Goal: Task Accomplishment & Management: Manage account settings

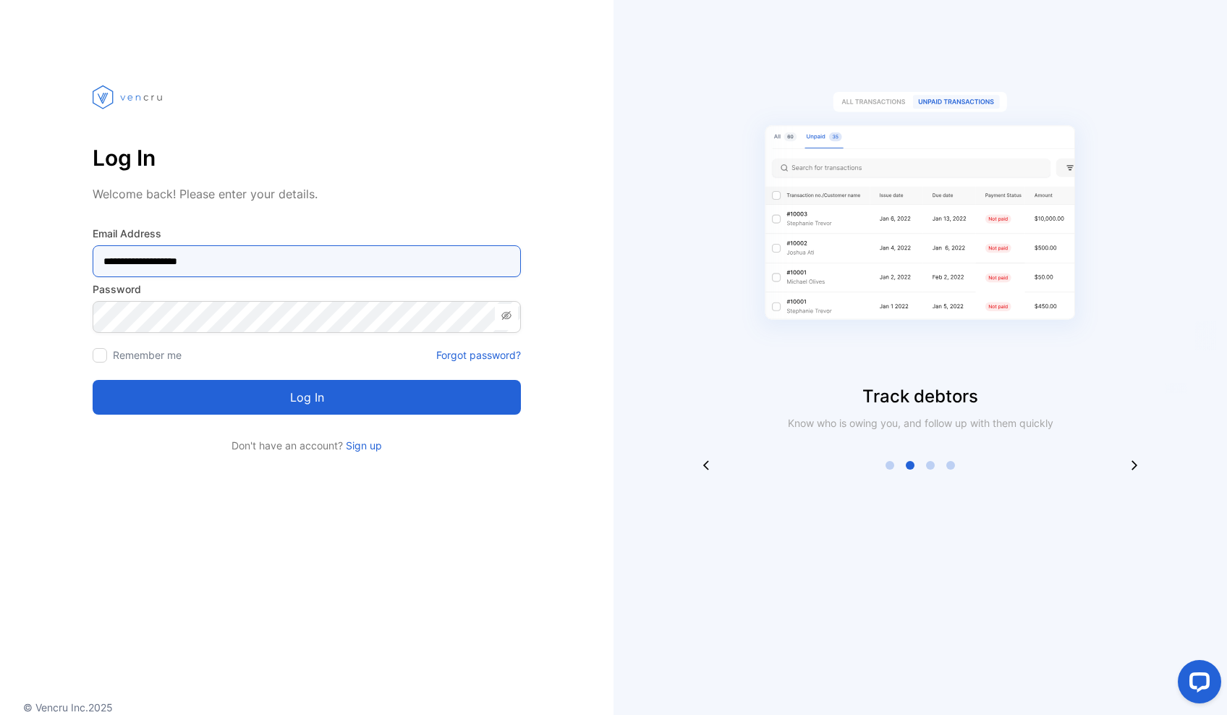
click at [329, 259] on Address-inputemail "**********" at bounding box center [307, 261] width 428 height 32
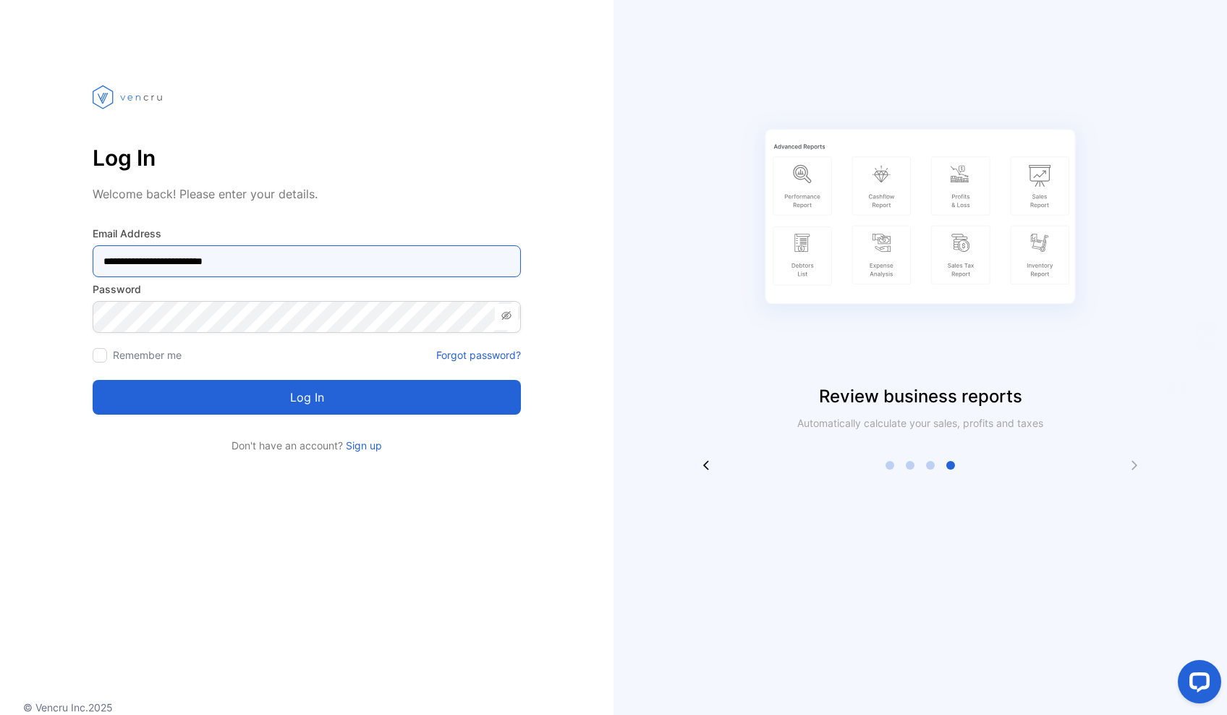
type Address-inputemail "**********"
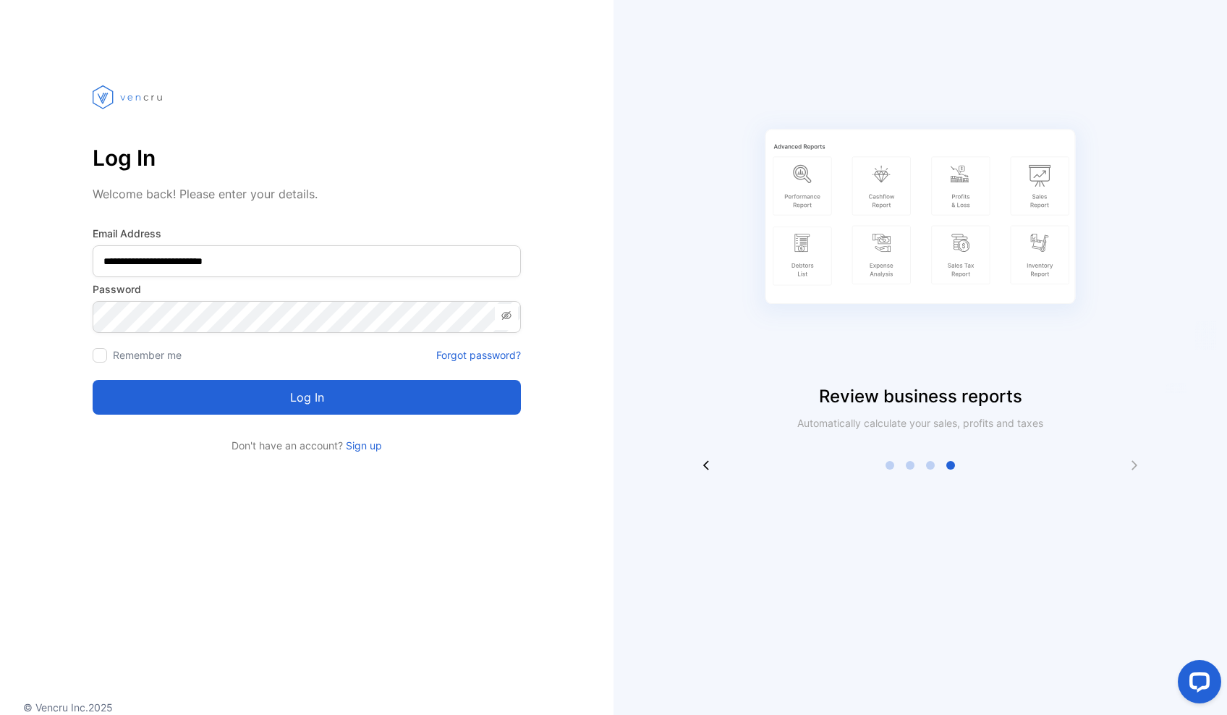
click at [511, 316] on icon at bounding box center [506, 315] width 10 height 9
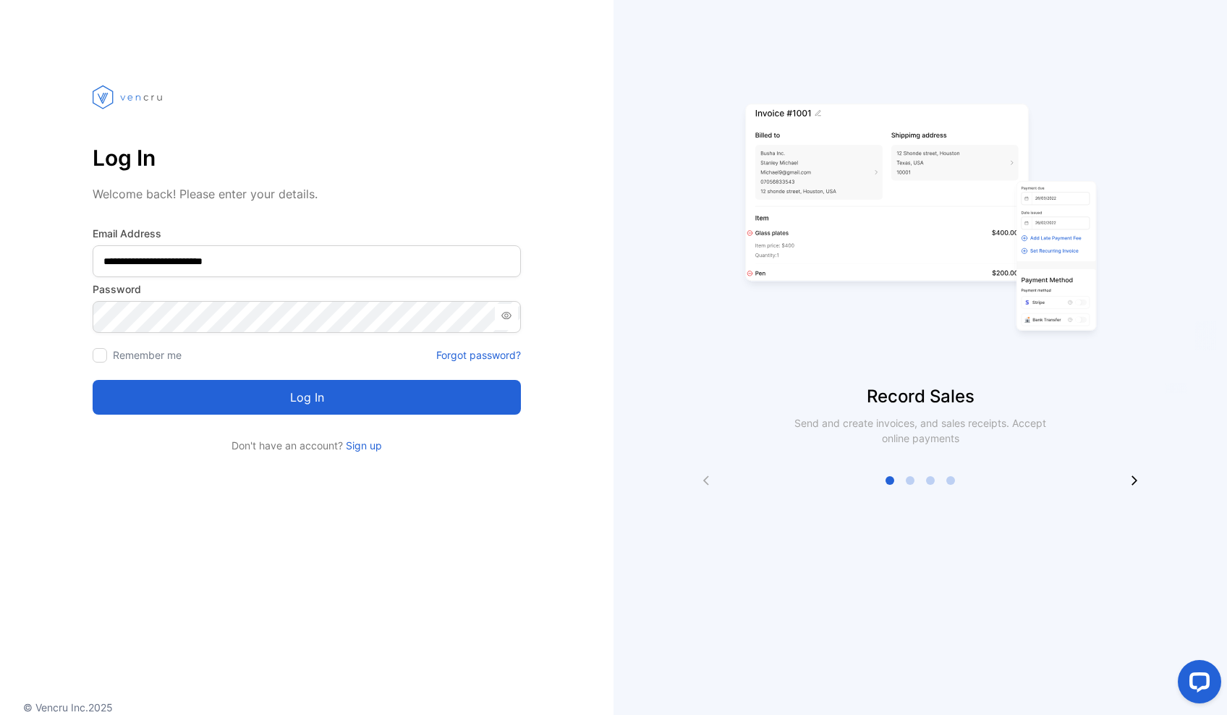
click at [315, 392] on button "Log in" at bounding box center [307, 397] width 428 height 35
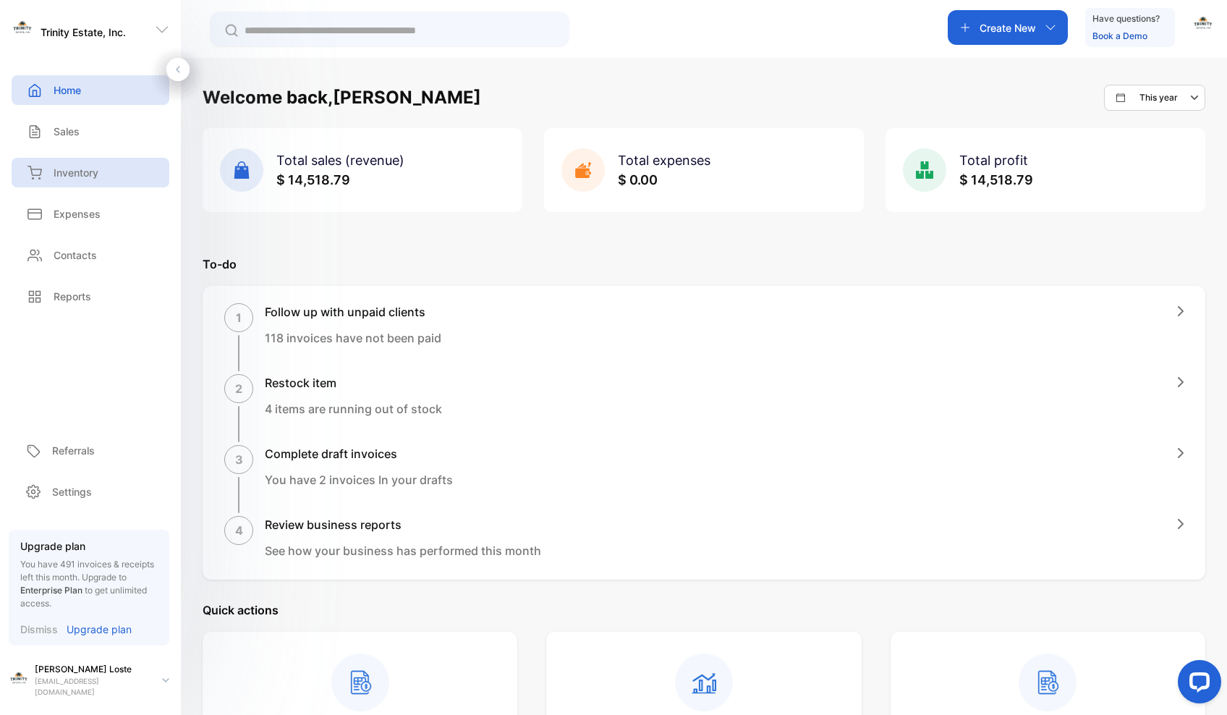
click at [98, 171] on p "Inventory" at bounding box center [76, 172] width 45 height 15
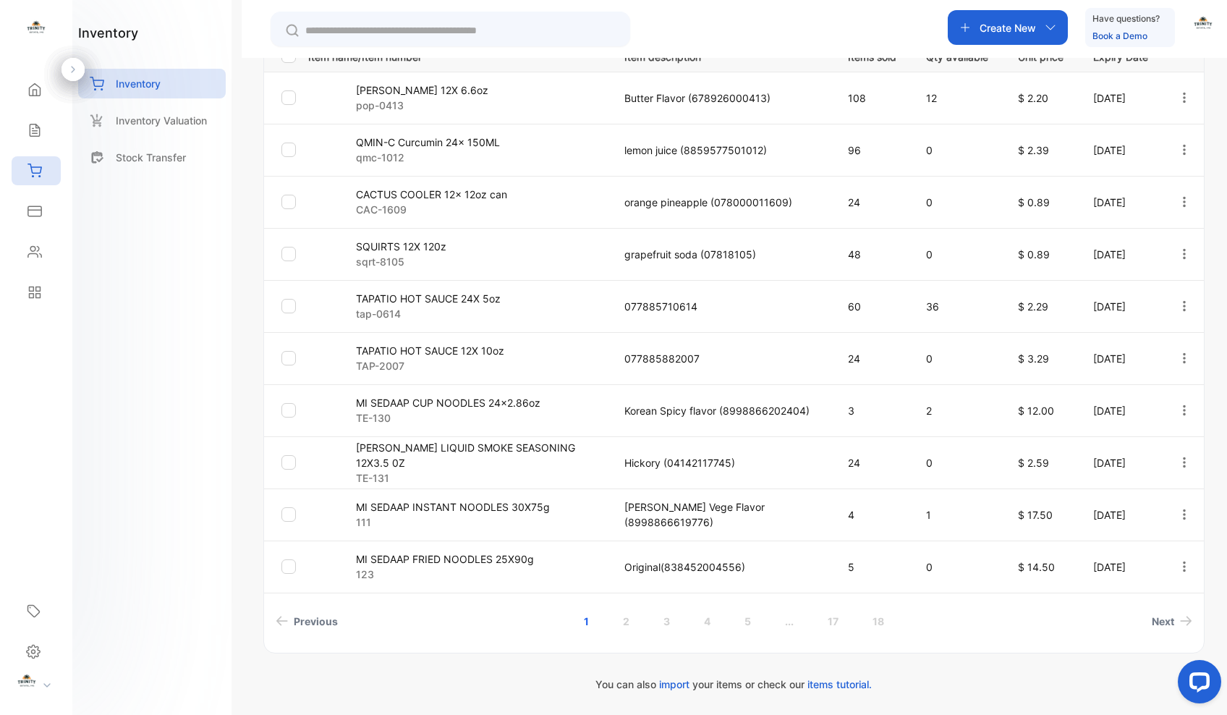
scroll to position [338, 0]
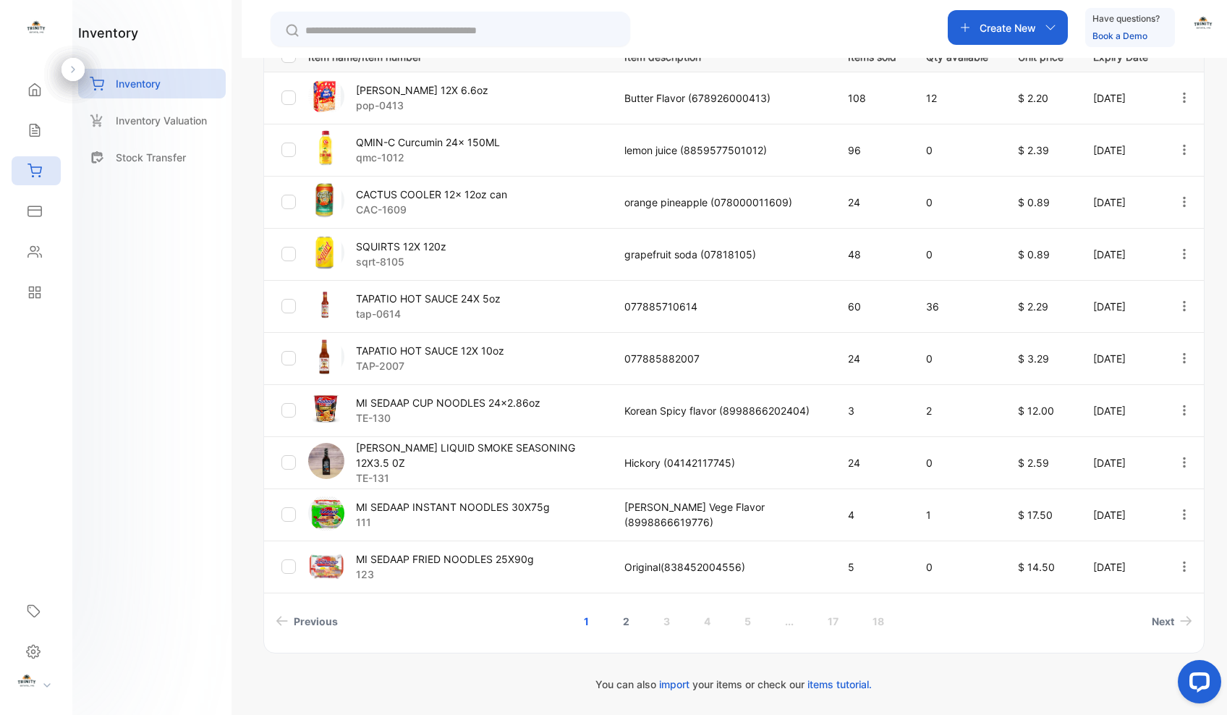
click at [622, 619] on link "2" at bounding box center [626, 621] width 41 height 27
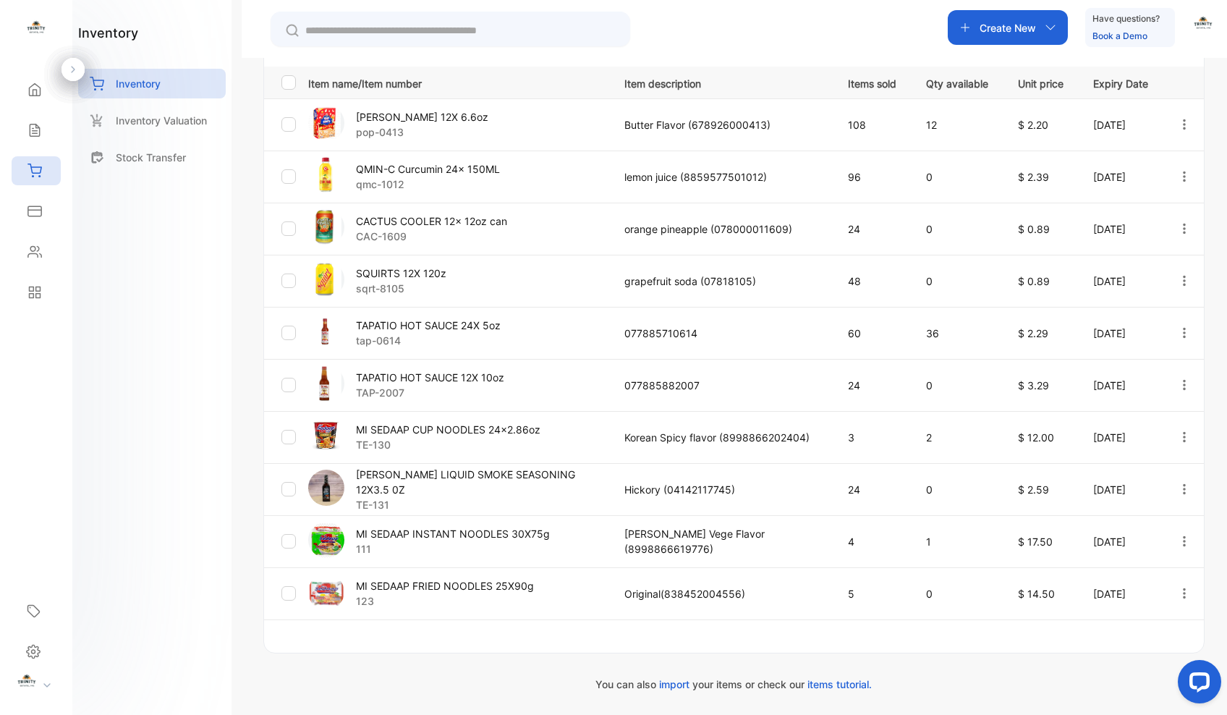
scroll to position [311, 0]
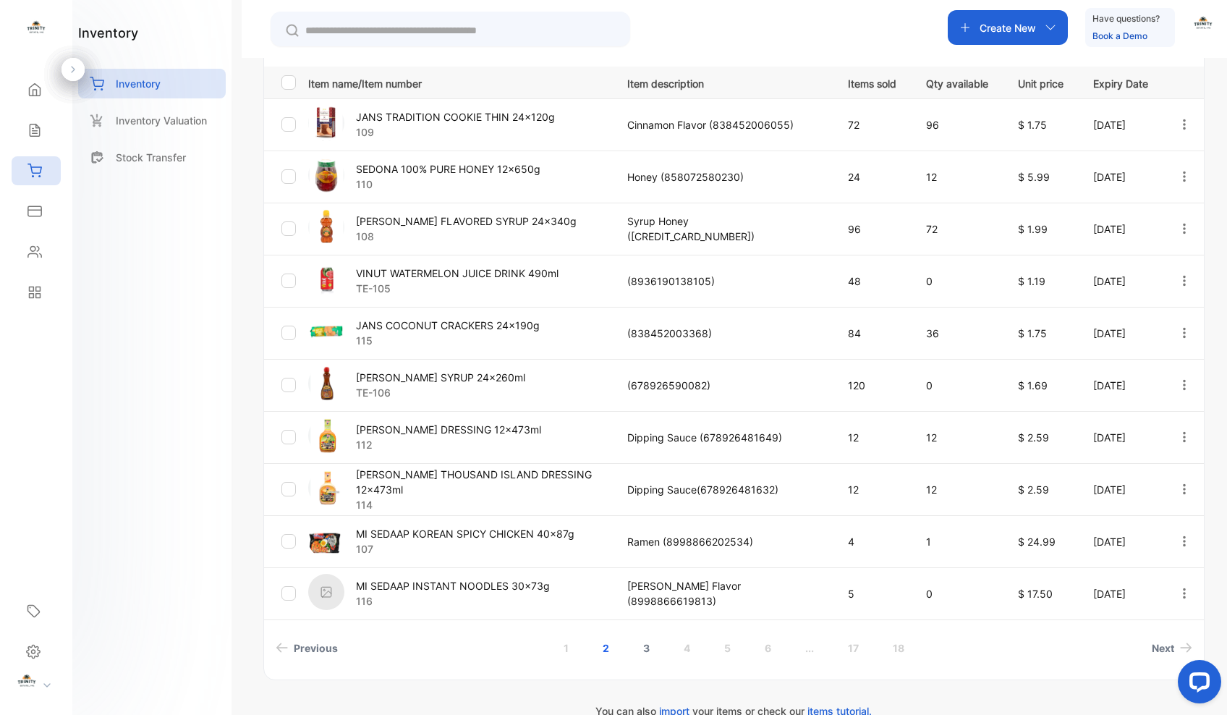
click at [641, 647] on link "3" at bounding box center [646, 647] width 41 height 27
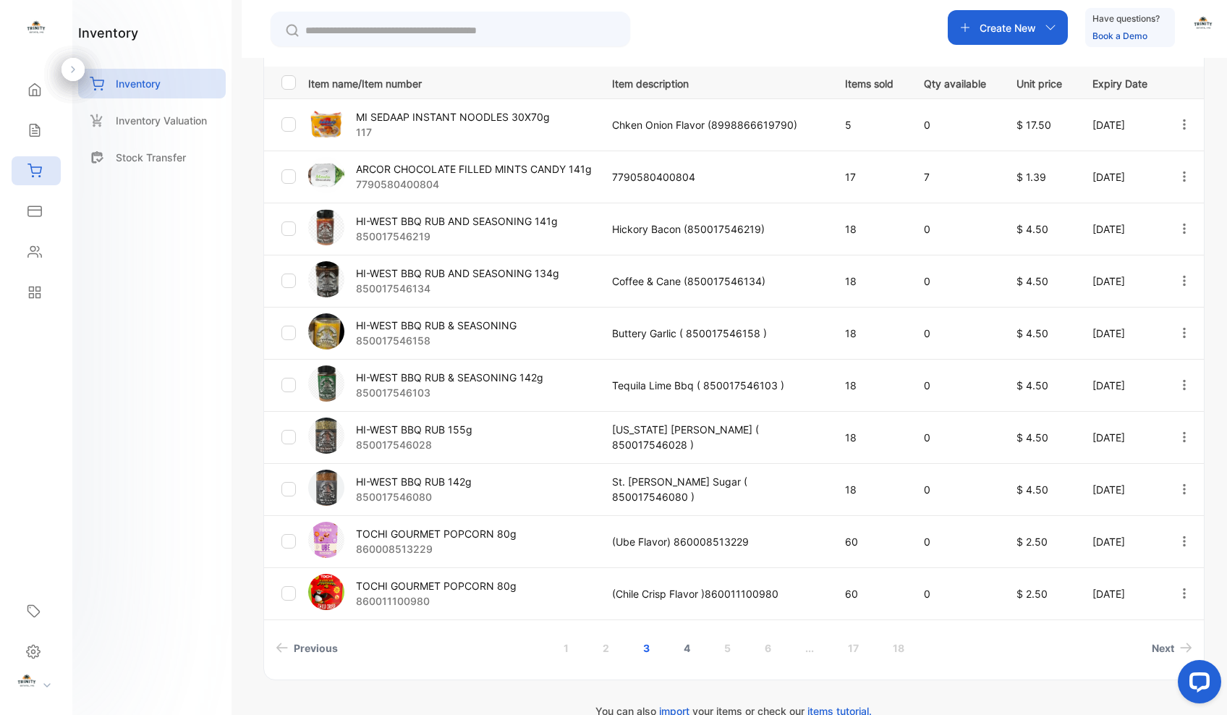
click at [688, 650] on link "4" at bounding box center [686, 647] width 41 height 27
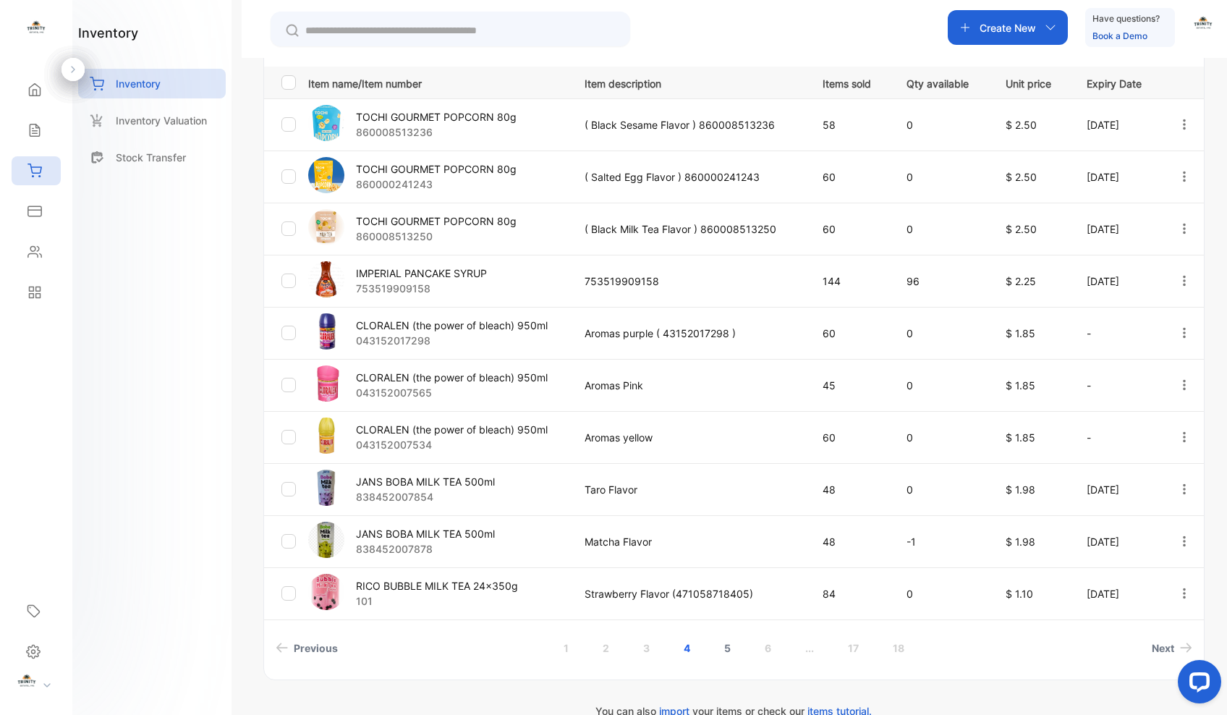
click at [724, 645] on link "5" at bounding box center [727, 647] width 41 height 27
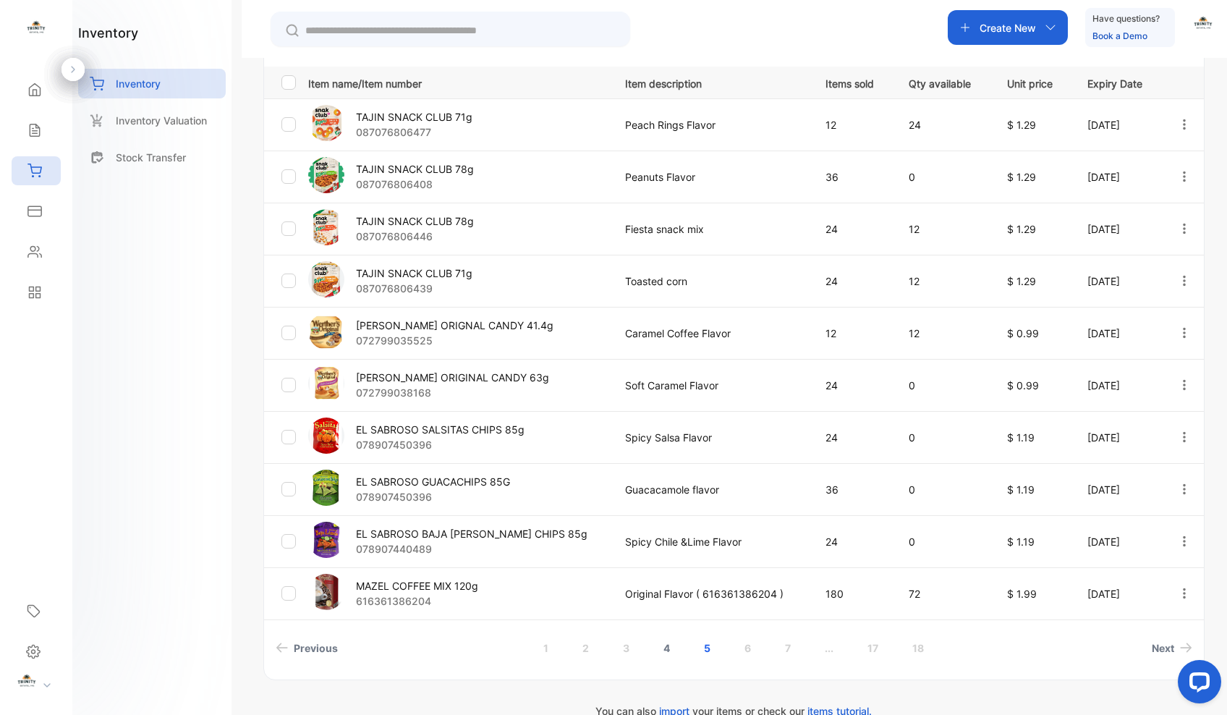
click at [668, 650] on link "4" at bounding box center [666, 647] width 41 height 27
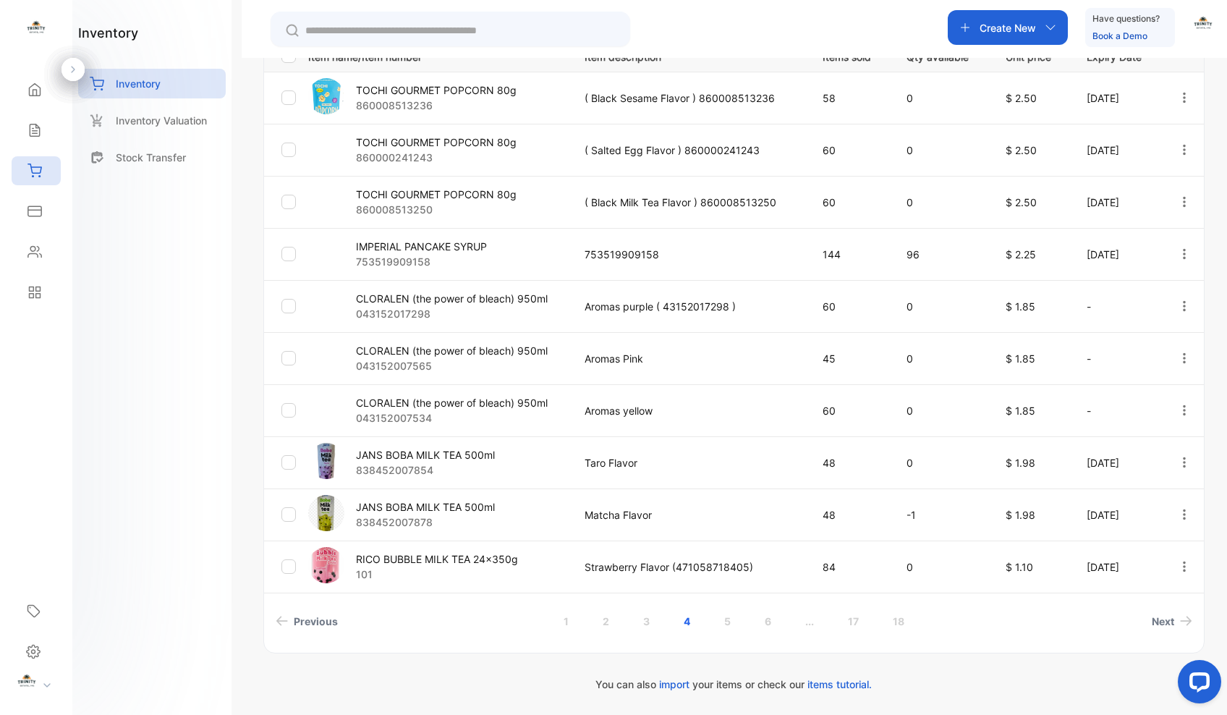
scroll to position [338, 0]
click at [723, 621] on link "5" at bounding box center [727, 621] width 41 height 27
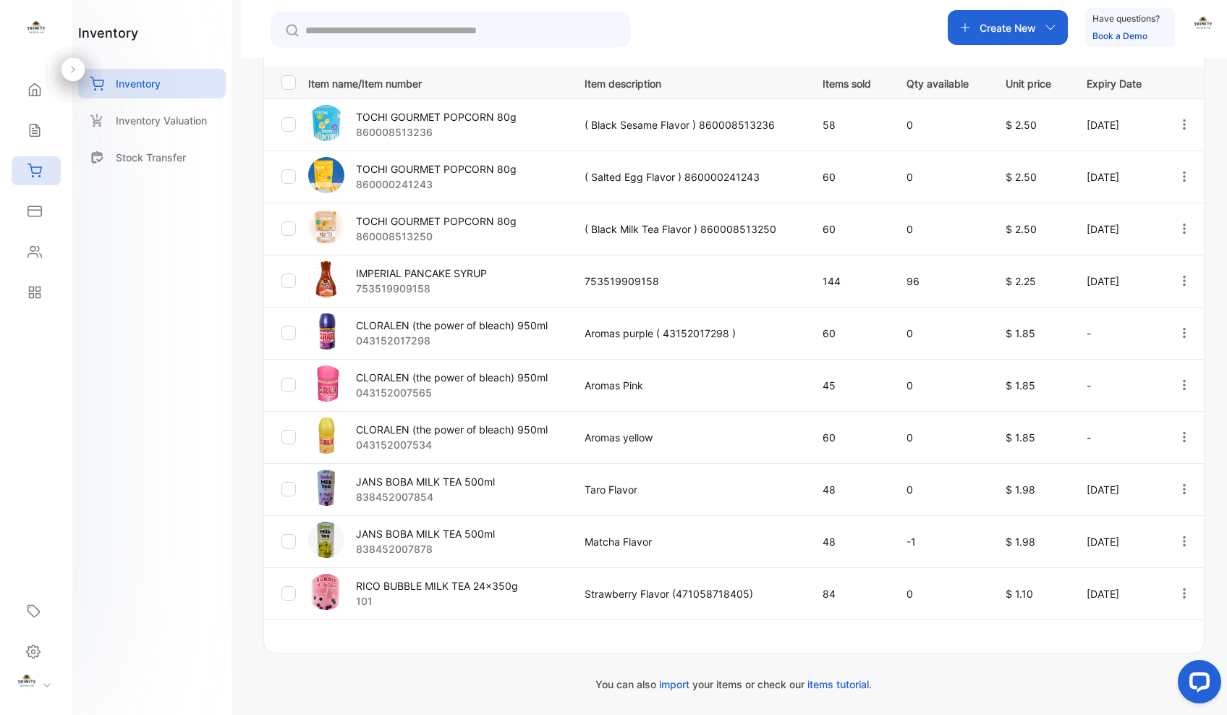
scroll to position [311, 0]
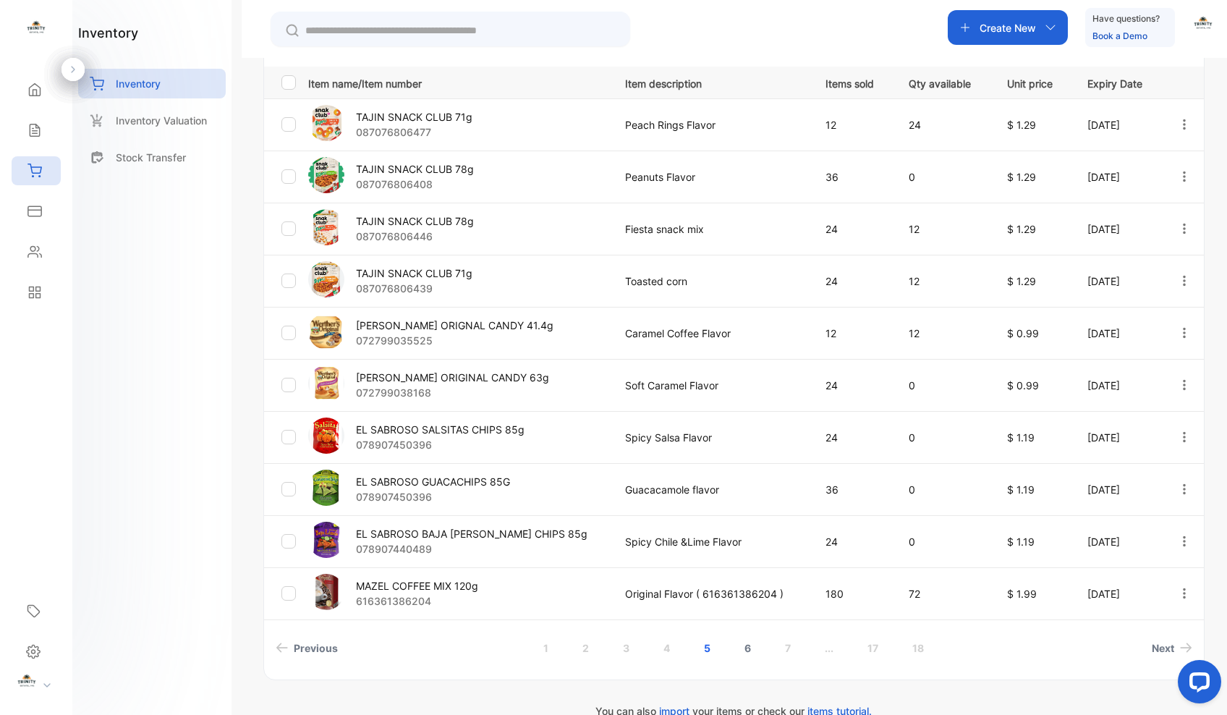
click at [749, 646] on link "6" at bounding box center [747, 647] width 41 height 27
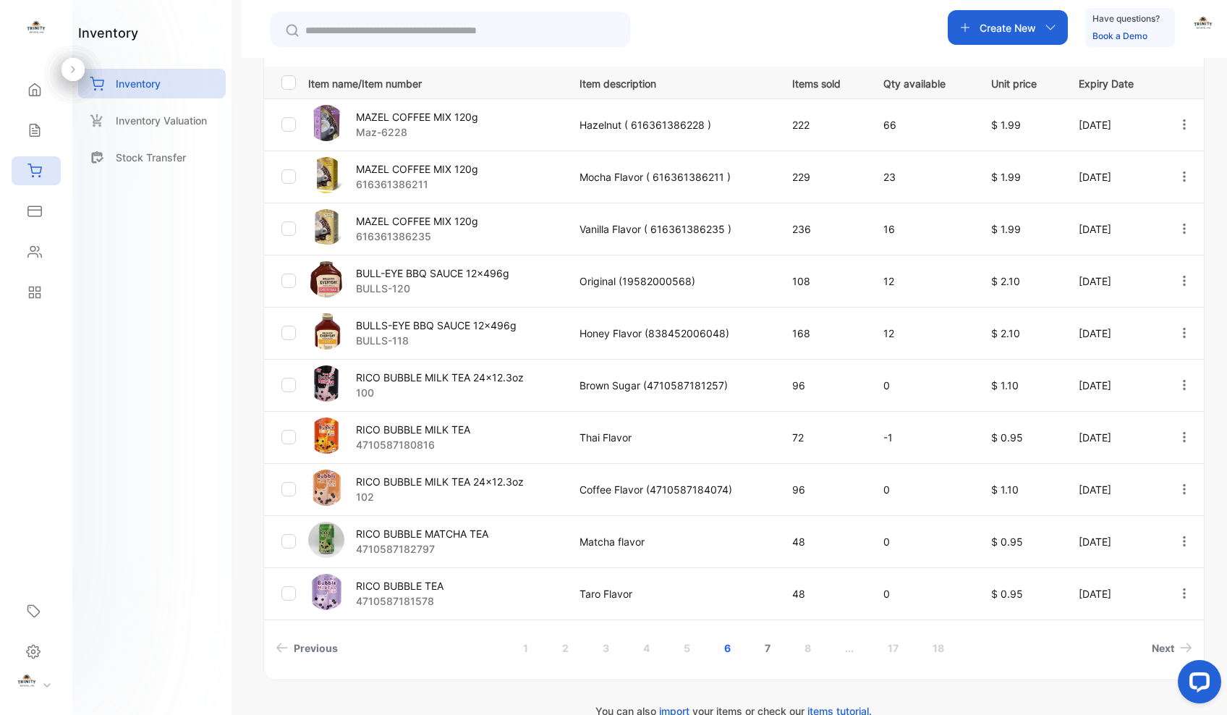
click at [763, 647] on link "7" at bounding box center [767, 647] width 41 height 27
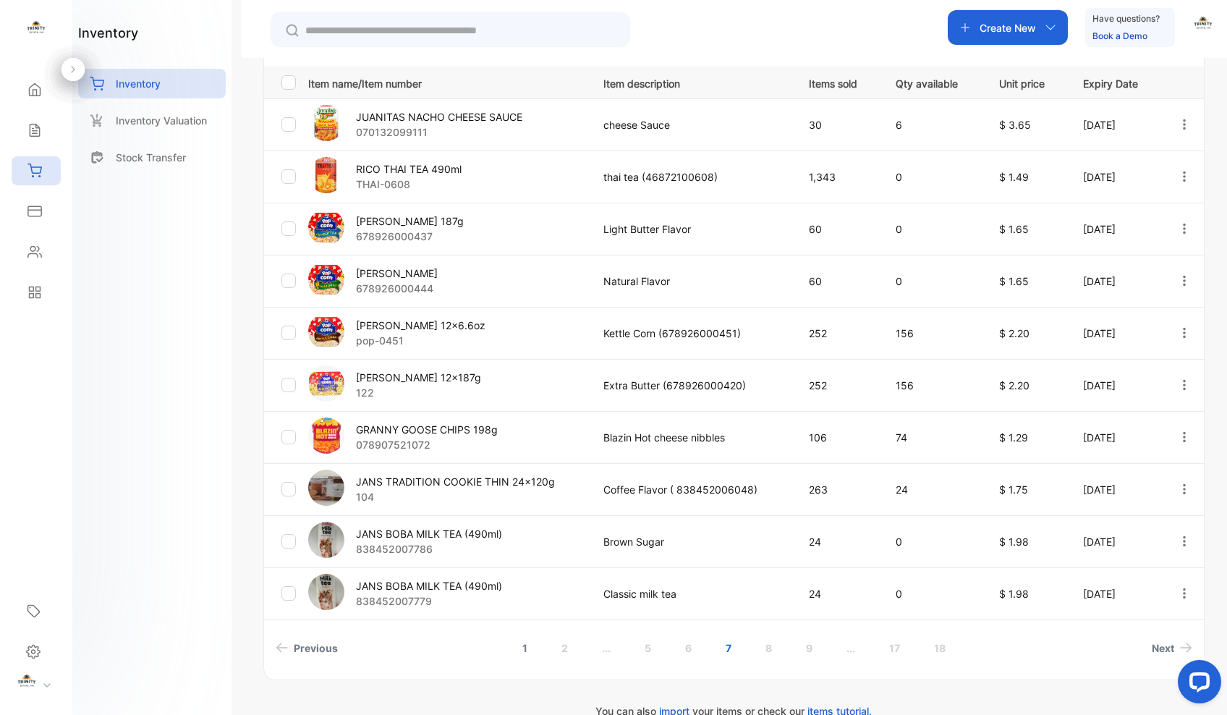
click at [523, 647] on link "1" at bounding box center [525, 647] width 40 height 27
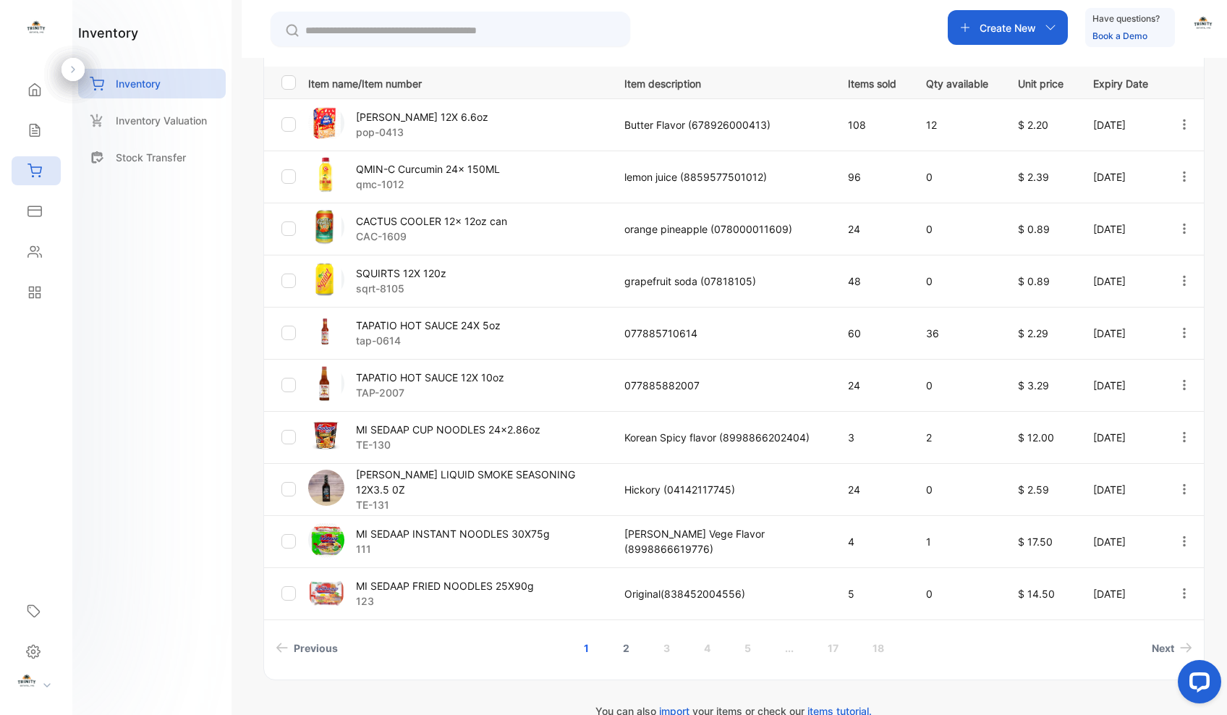
click at [621, 650] on link "2" at bounding box center [626, 647] width 41 height 27
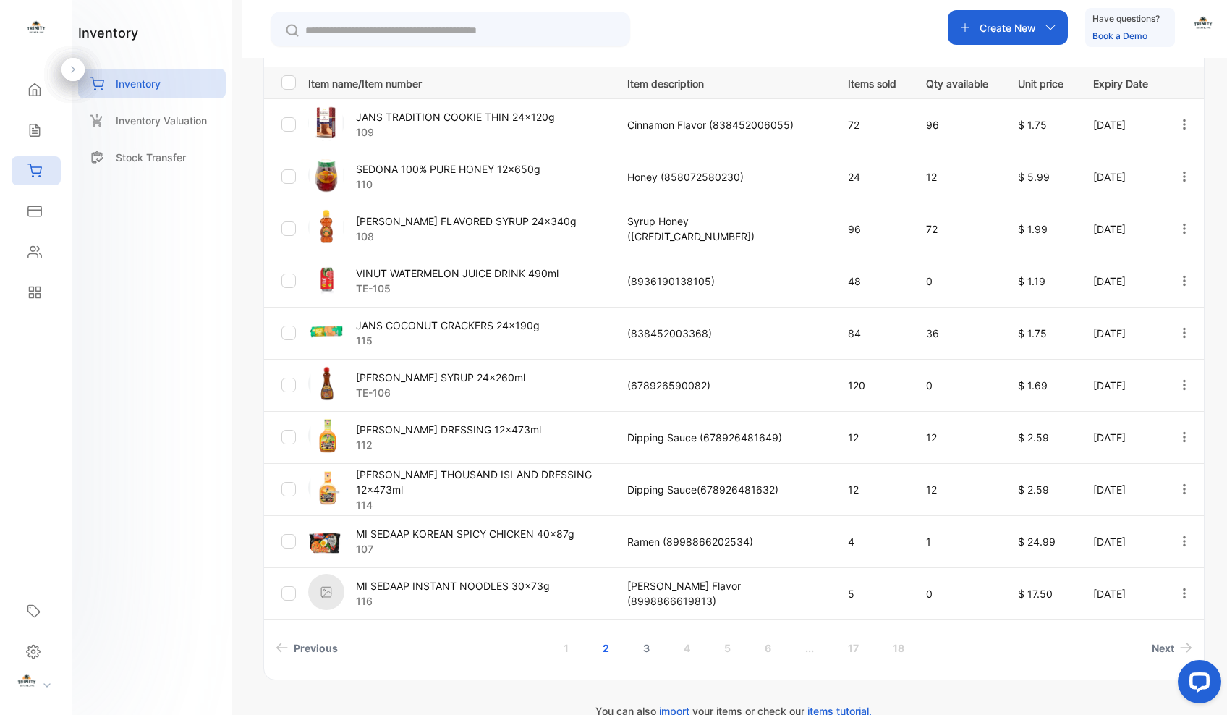
click at [644, 647] on link "3" at bounding box center [646, 647] width 41 height 27
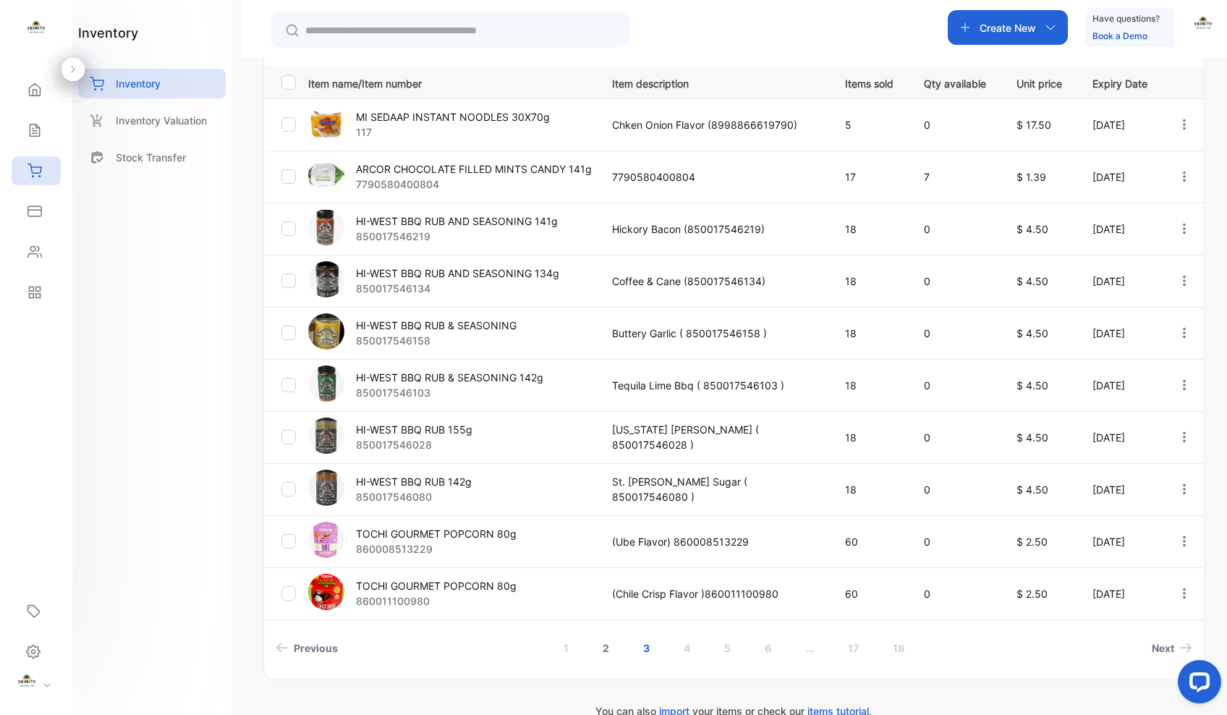
click at [605, 647] on link "2" at bounding box center [605, 647] width 41 height 27
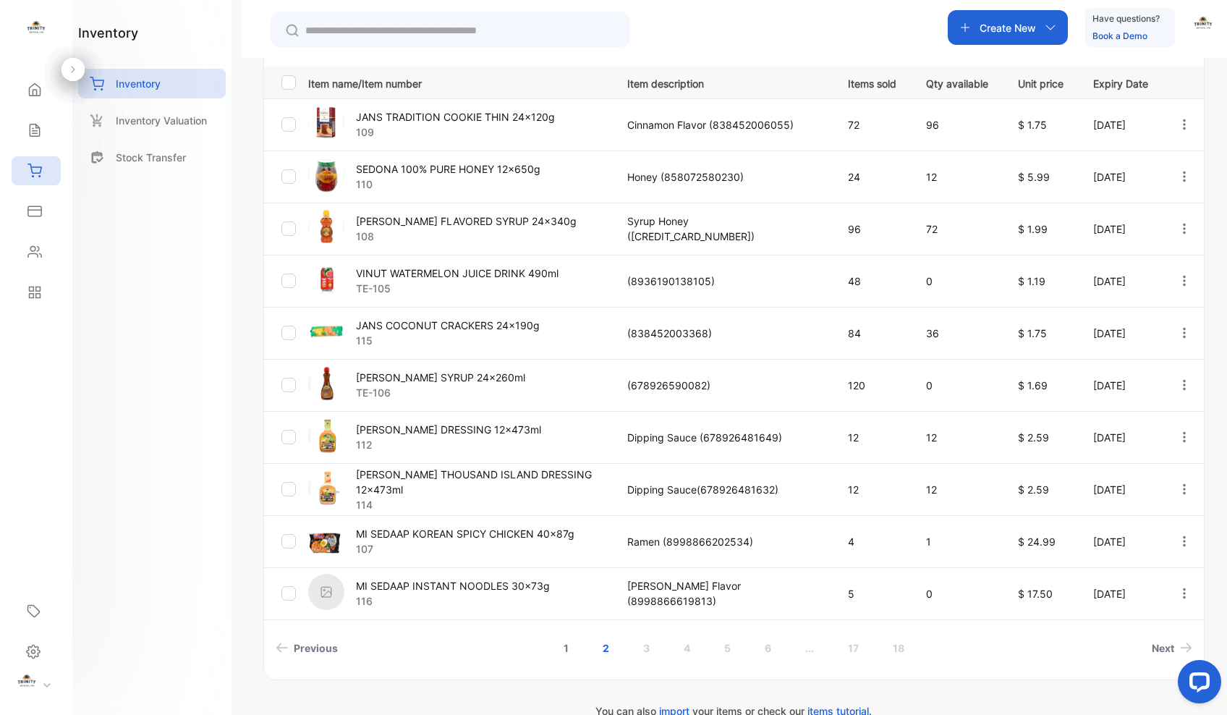
click at [557, 645] on link "1" at bounding box center [566, 647] width 40 height 27
